Goal: Information Seeking & Learning: Learn about a topic

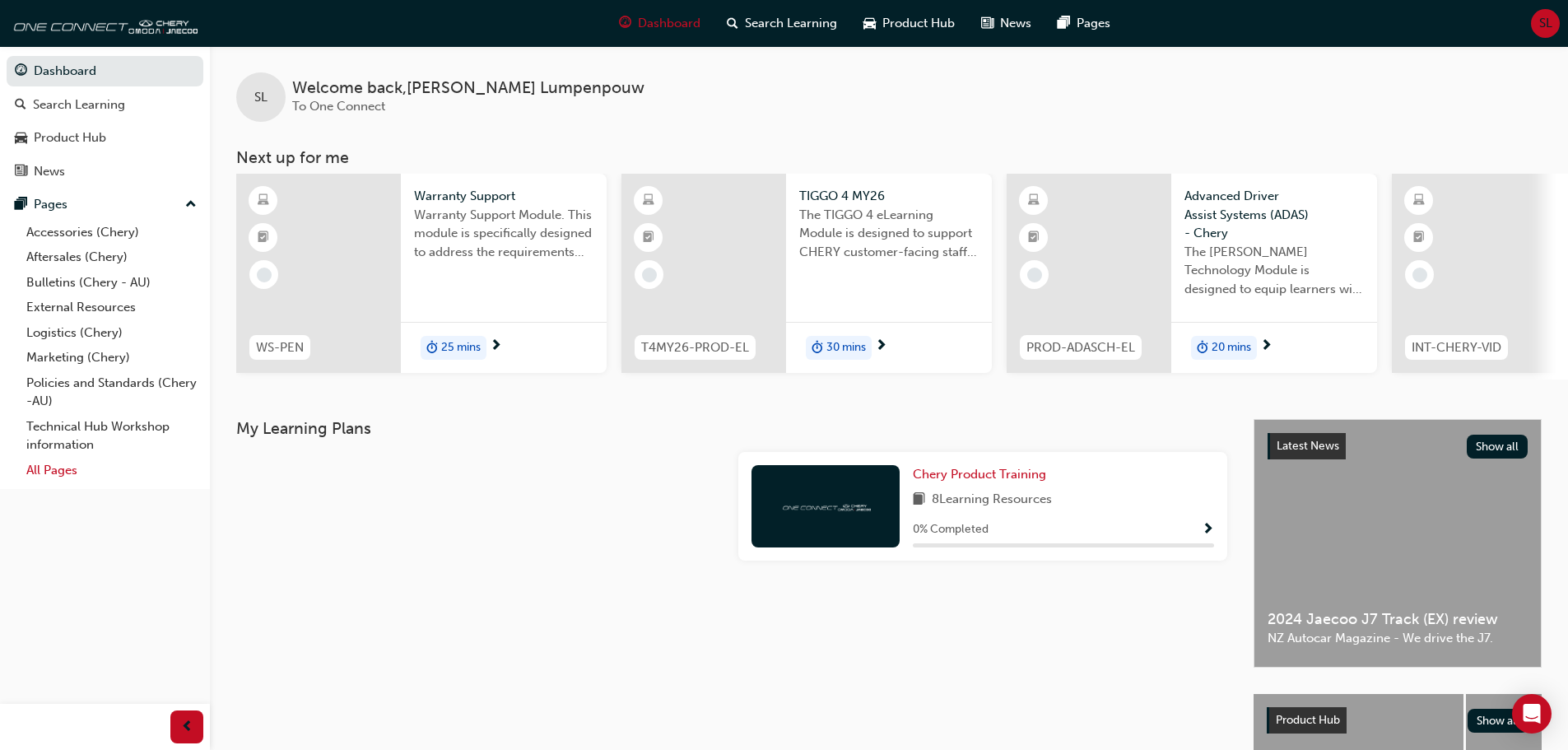
click at [47, 477] on link "All Pages" at bounding box center [111, 470] width 184 height 26
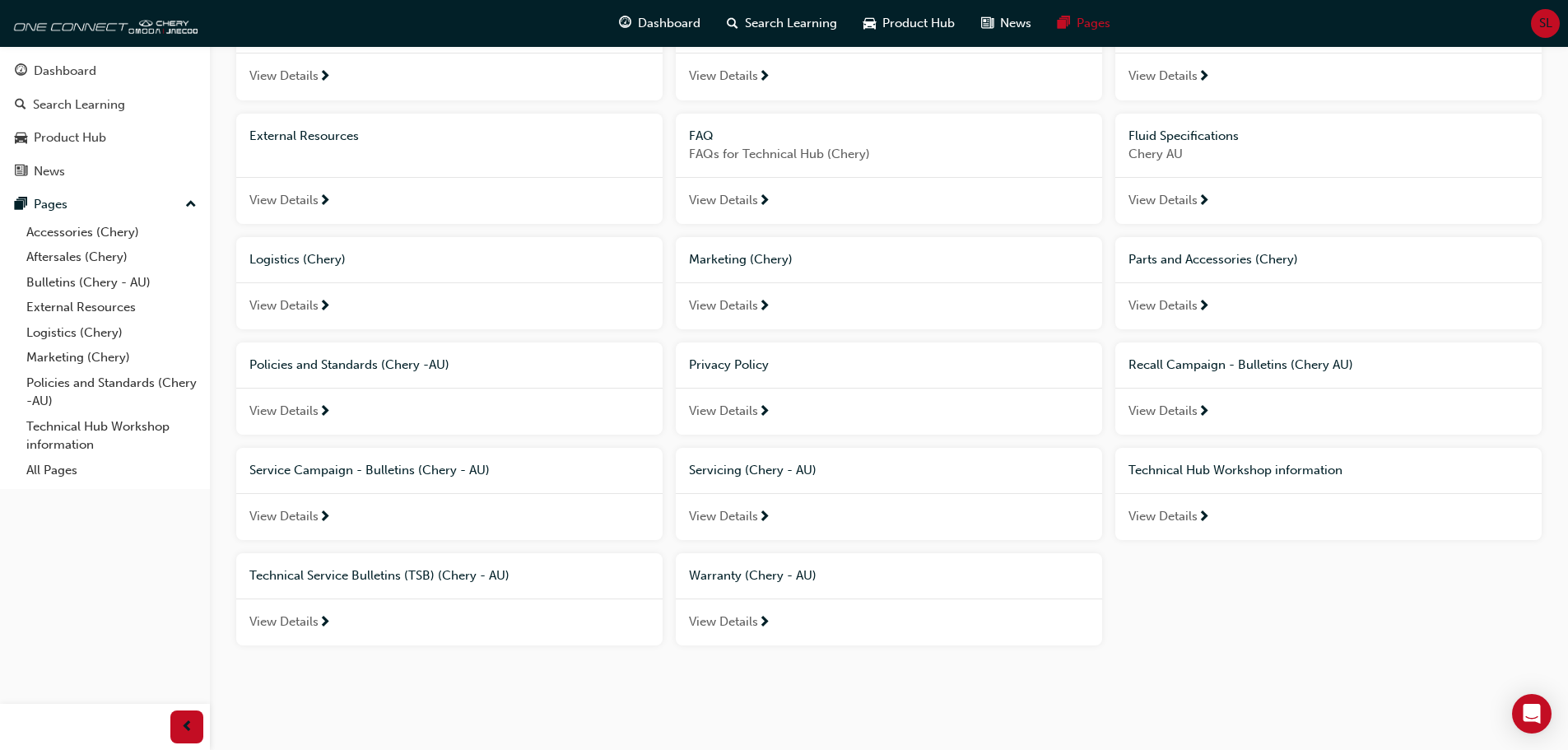
scroll to position [177, 0]
click at [754, 602] on div "View Details" at bounding box center [889, 620] width 427 height 48
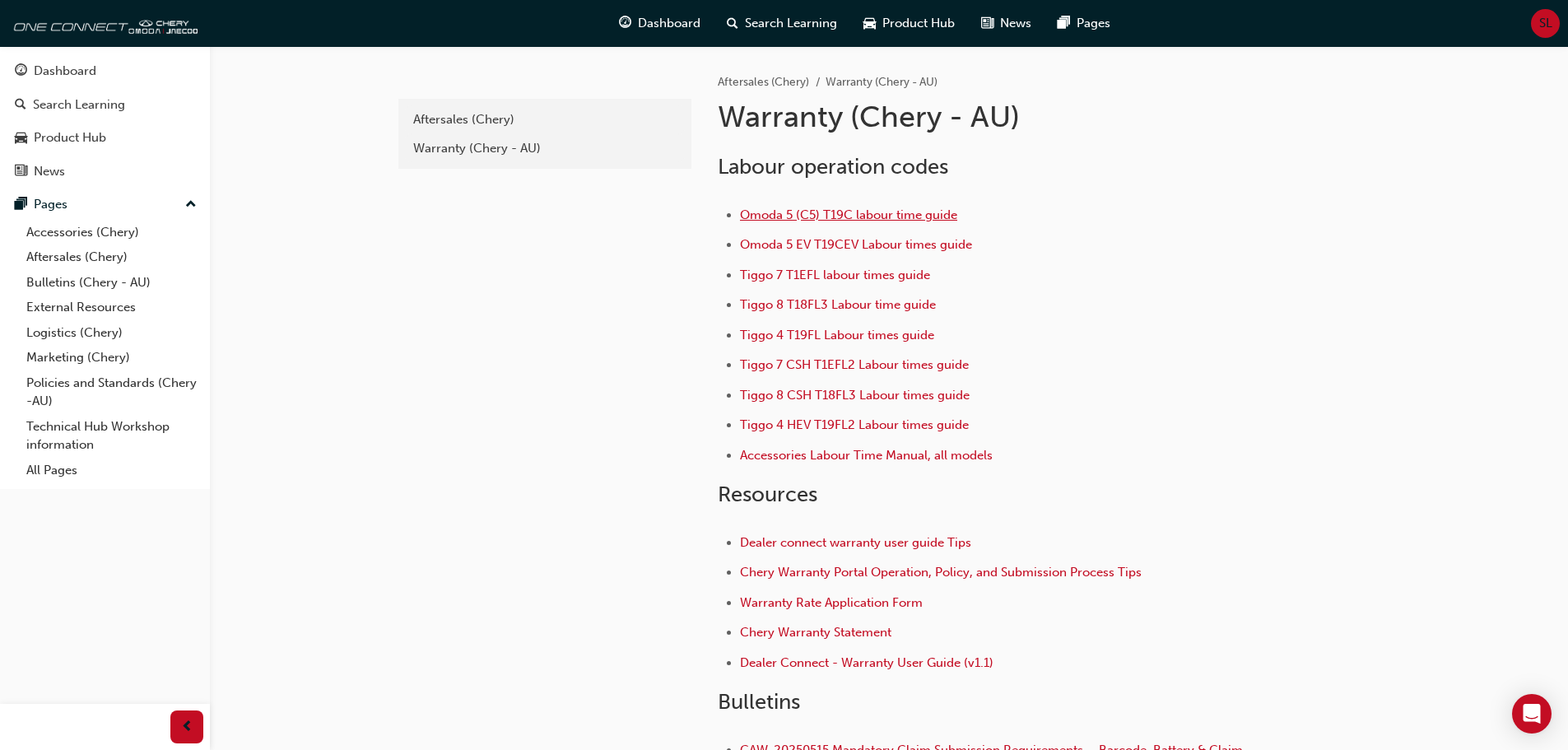
click at [927, 220] on span "Omoda 5 (C5) T19C labour time guide" at bounding box center [849, 215] width 217 height 15
